Goal: Task Accomplishment & Management: Use online tool/utility

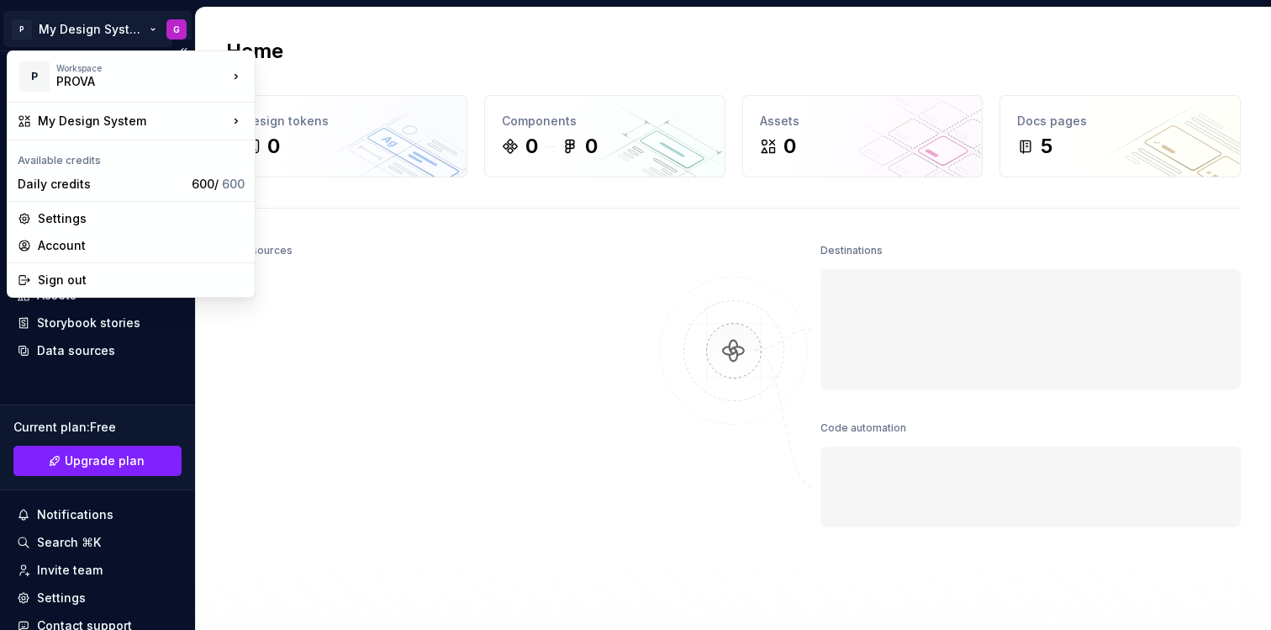
click at [154, 29] on html "P My Design System G Home Documentation Analytics Code automation Design system…" at bounding box center [635, 315] width 1271 height 630
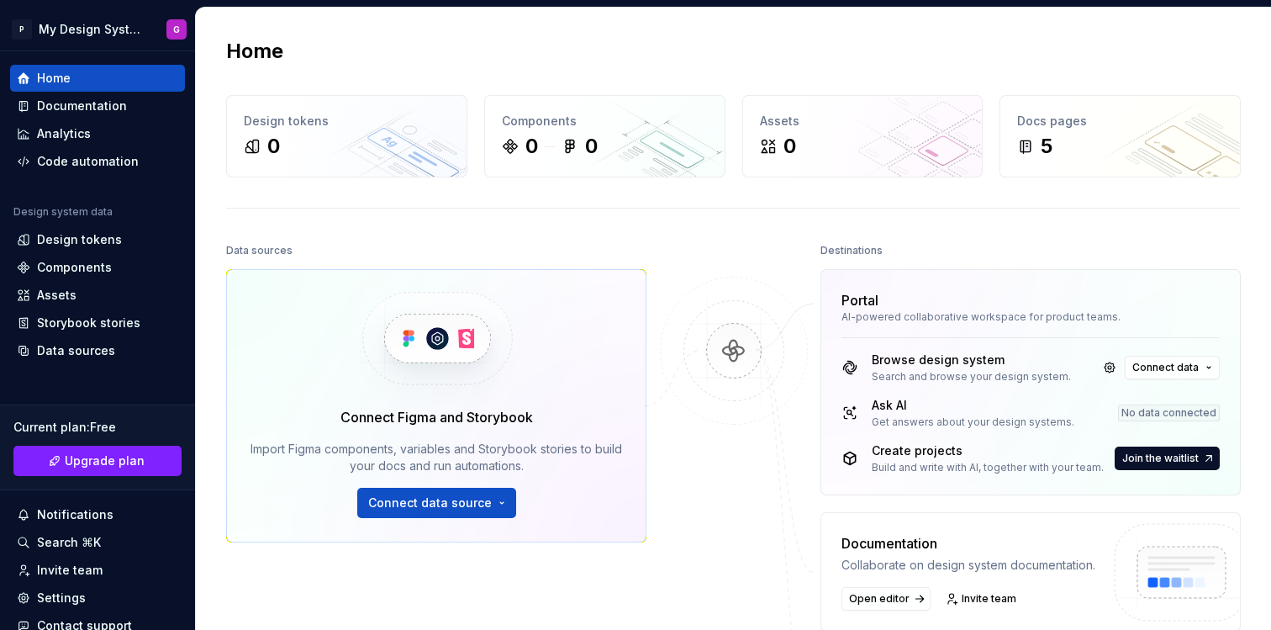
click at [503, 237] on html "P My Design System G Home Documentation Analytics Code automation Design system…" at bounding box center [635, 315] width 1271 height 630
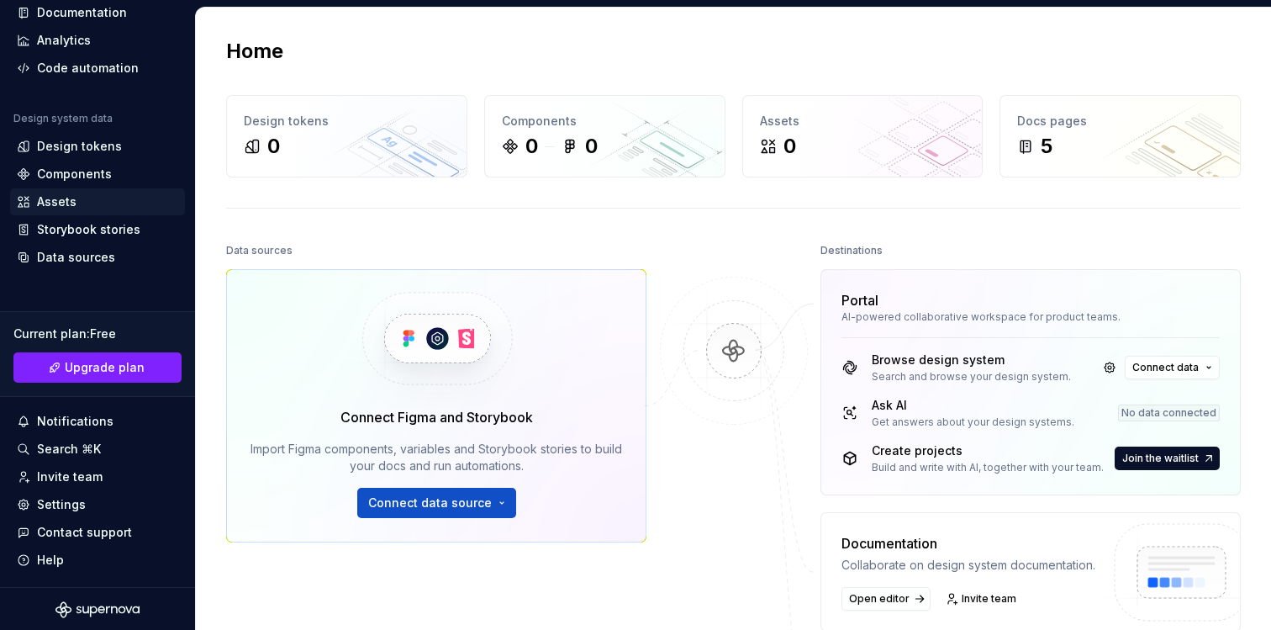
scroll to position [95, 0]
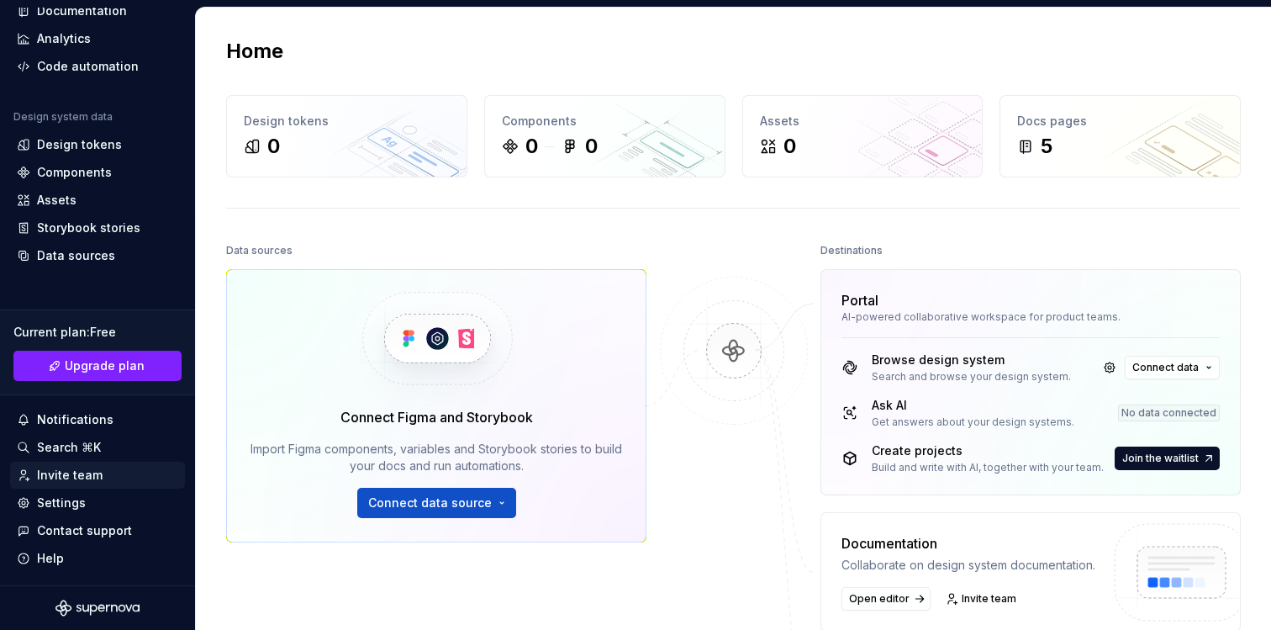
click at [92, 478] on div "Invite team" at bounding box center [70, 475] width 66 height 17
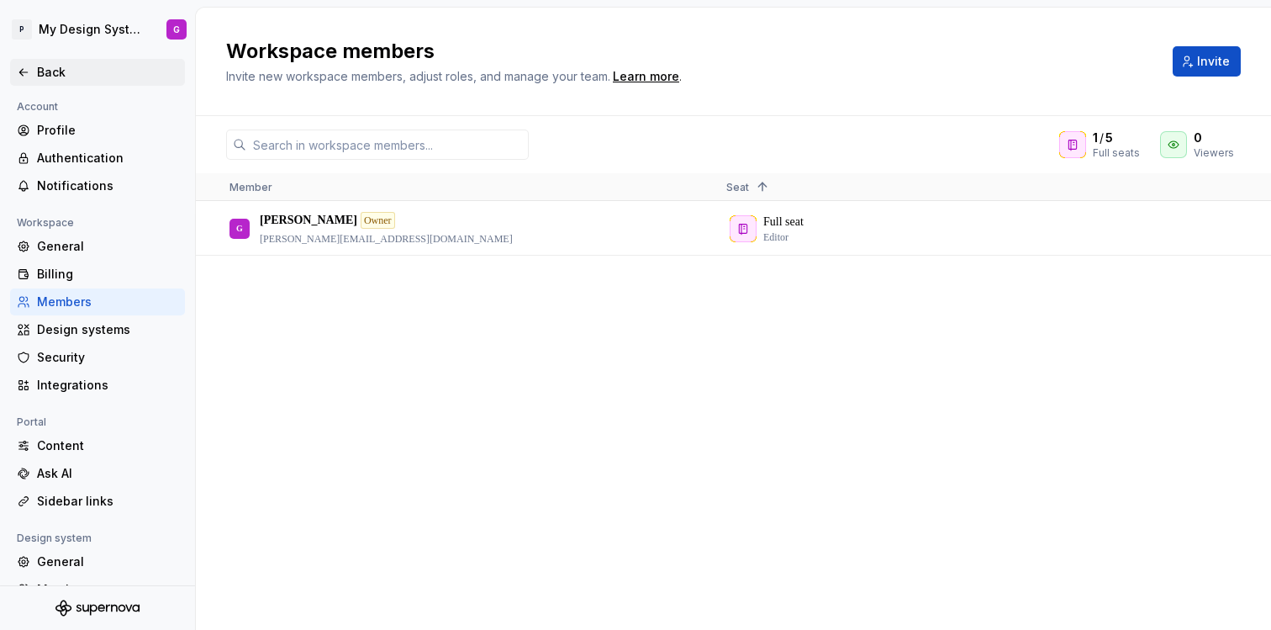
click at [23, 72] on icon at bounding box center [23, 72] width 8 height 7
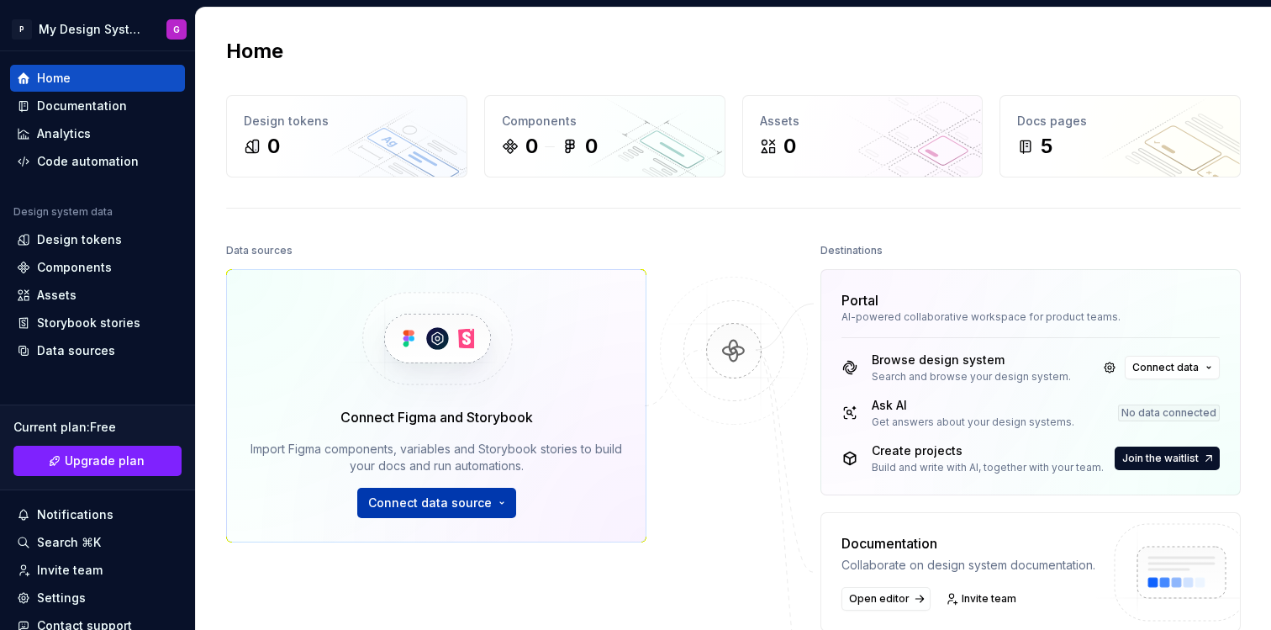
click at [476, 503] on span "Connect data source" at bounding box center [430, 502] width 124 height 17
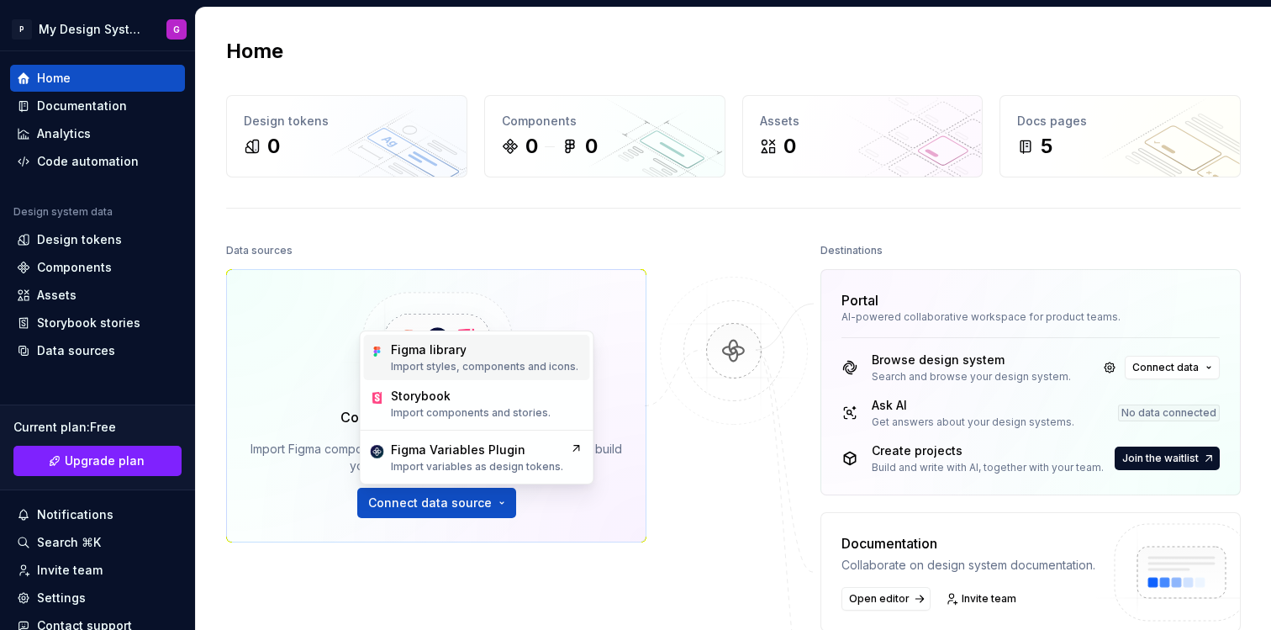
click at [467, 365] on p "Import styles, components and icons." at bounding box center [484, 366] width 187 height 13
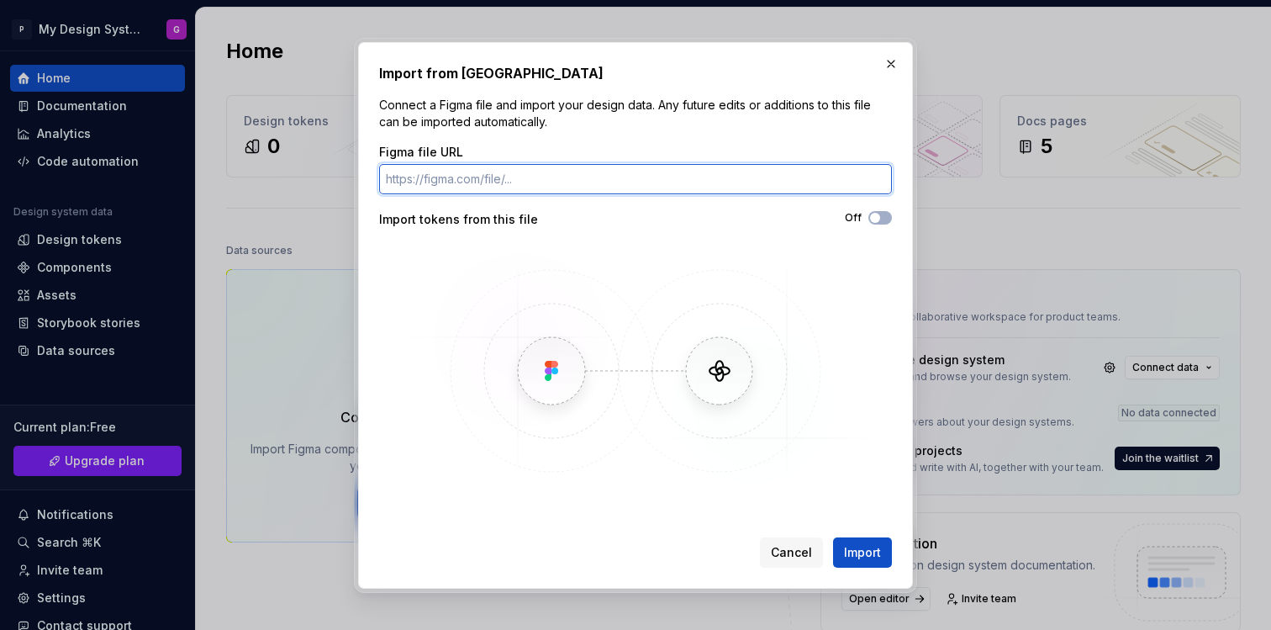
paste input "https://www.figma.com/design/pPyCMXgySXMm7kXJjQBQ87/DEMO-per-presentazione-Unip…"
type input "https://www.figma.com/design/pPyCMXgySXMm7kXJjQBQ87/DEMO-per-presentazione-Unip…"
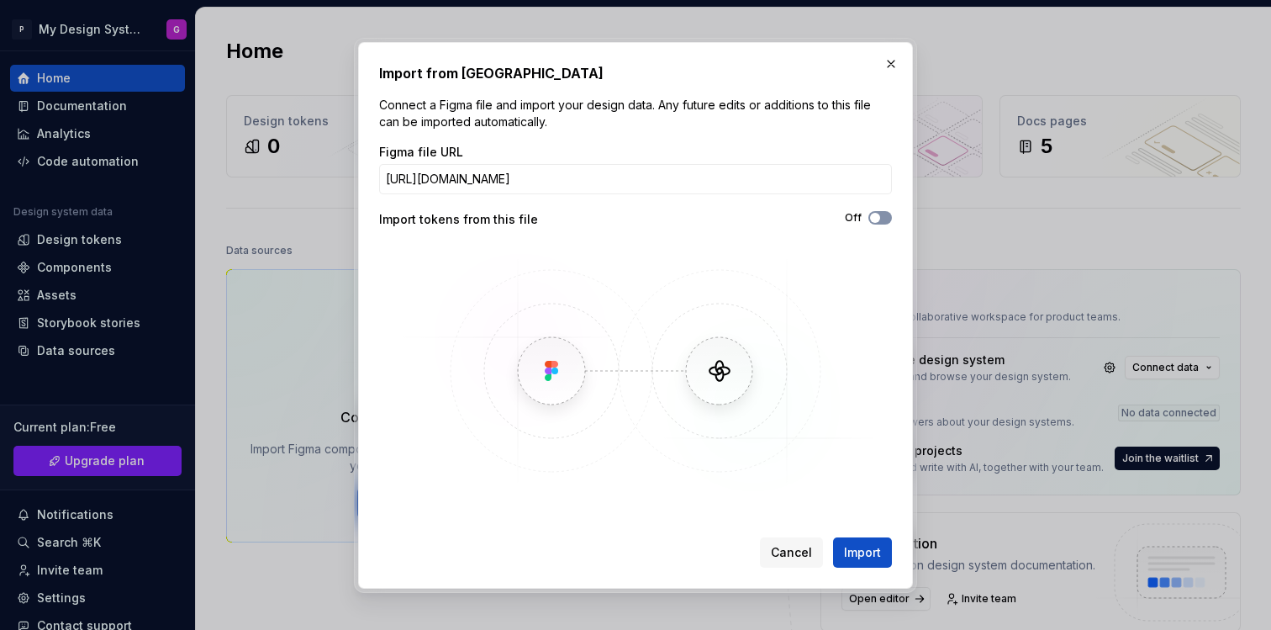
scroll to position [0, 0]
click at [879, 221] on icon "button" at bounding box center [875, 218] width 13 height 10
click at [874, 560] on button "Import" at bounding box center [862, 552] width 59 height 30
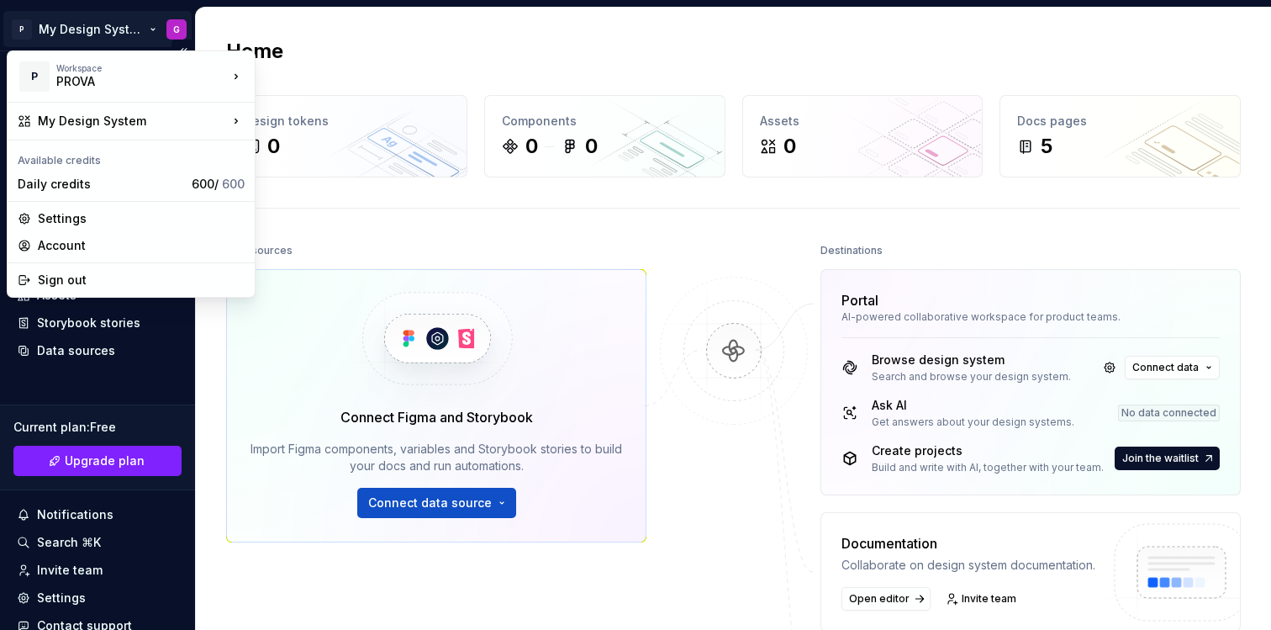
click at [94, 32] on html "P My Design System G Home Documentation Analytics Code automation Design system…" at bounding box center [635, 315] width 1271 height 630
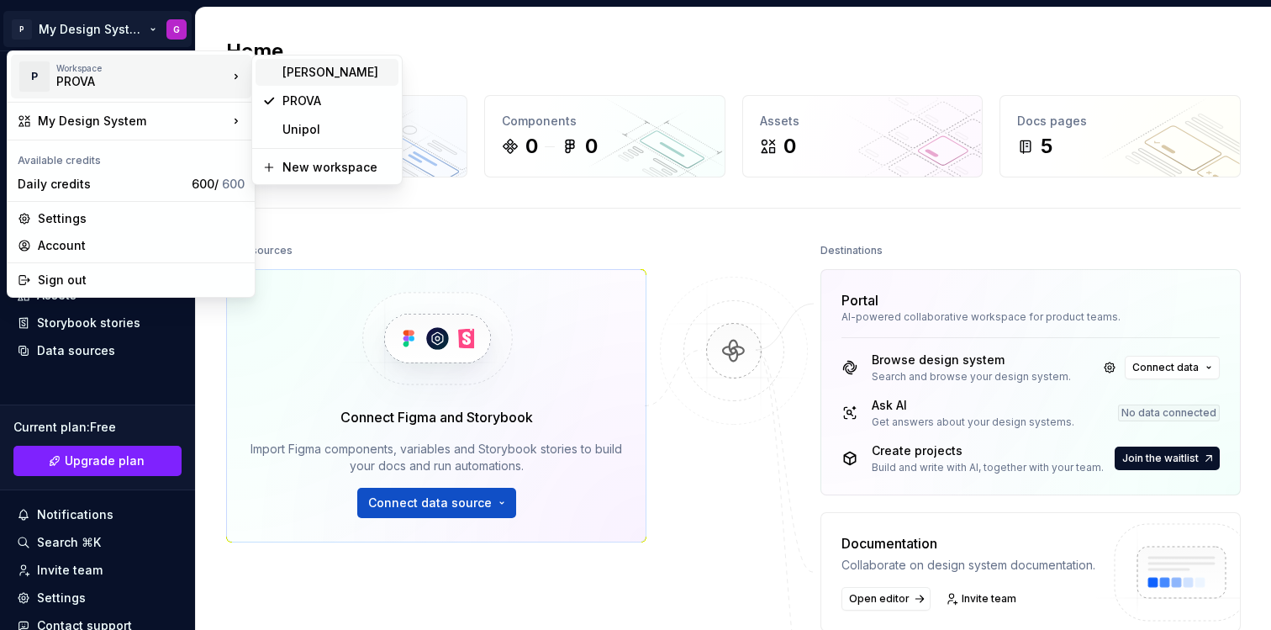
click at [290, 76] on div "[PERSON_NAME]" at bounding box center [337, 72] width 109 height 17
